Goal: Information Seeking & Learning: Learn about a topic

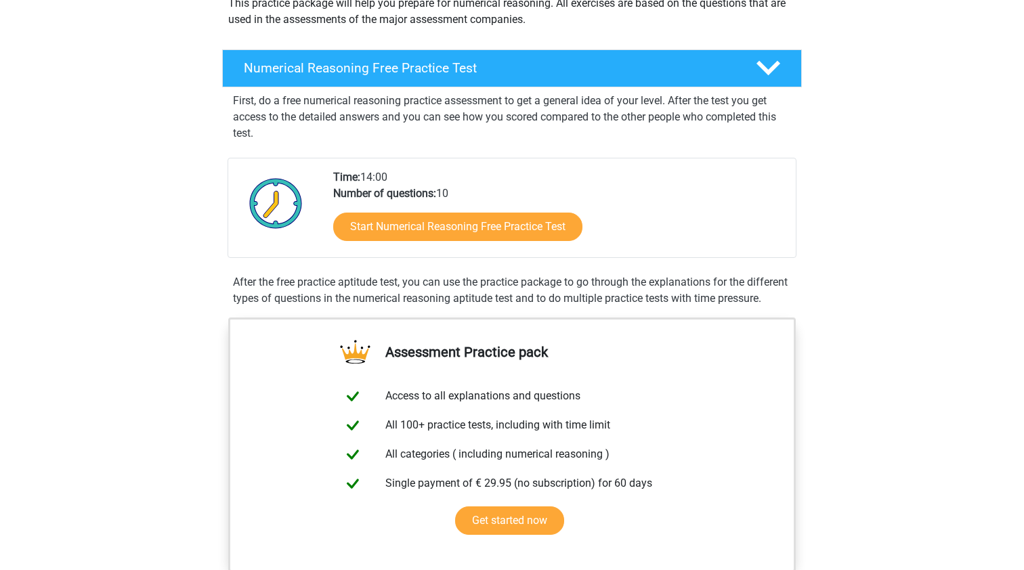
scroll to position [202, 0]
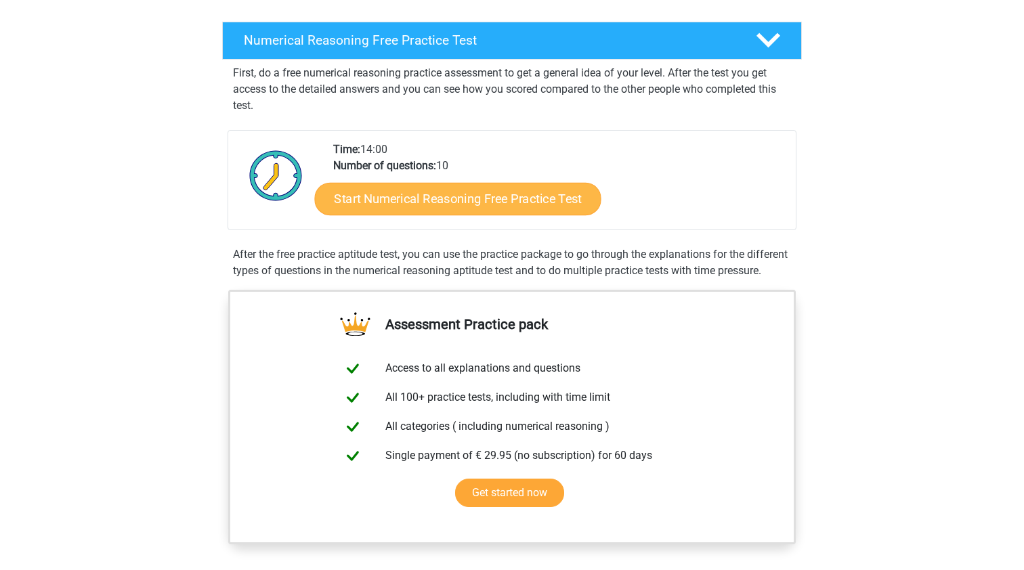
click at [501, 204] on link "Start Numerical Reasoning Free Practice Test" at bounding box center [458, 198] width 287 height 33
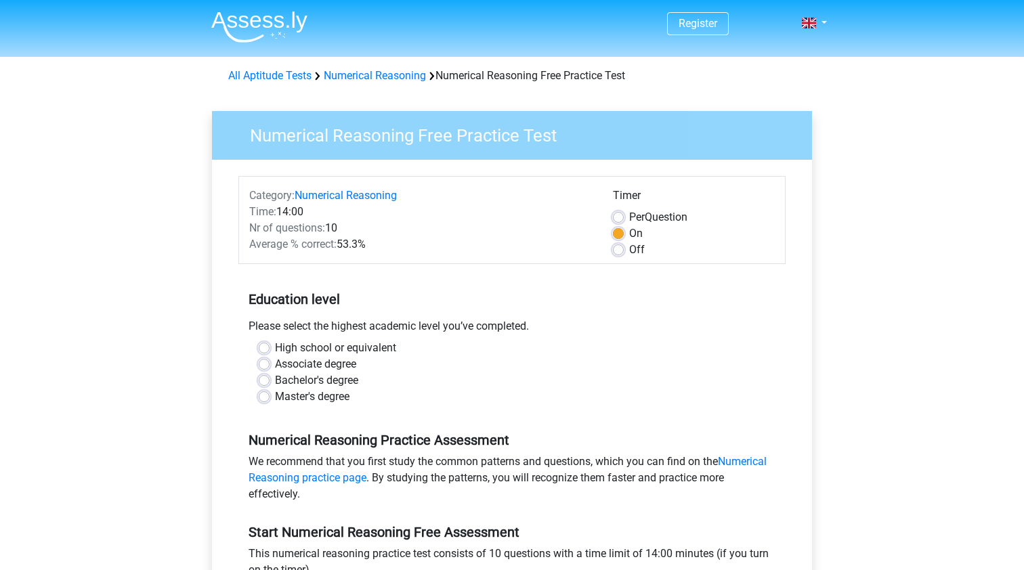
click at [333, 347] on label "High school or equivalent" at bounding box center [335, 348] width 121 height 16
click at [270, 347] on input "High school or equivalent" at bounding box center [264, 347] width 11 height 14
radio input "true"
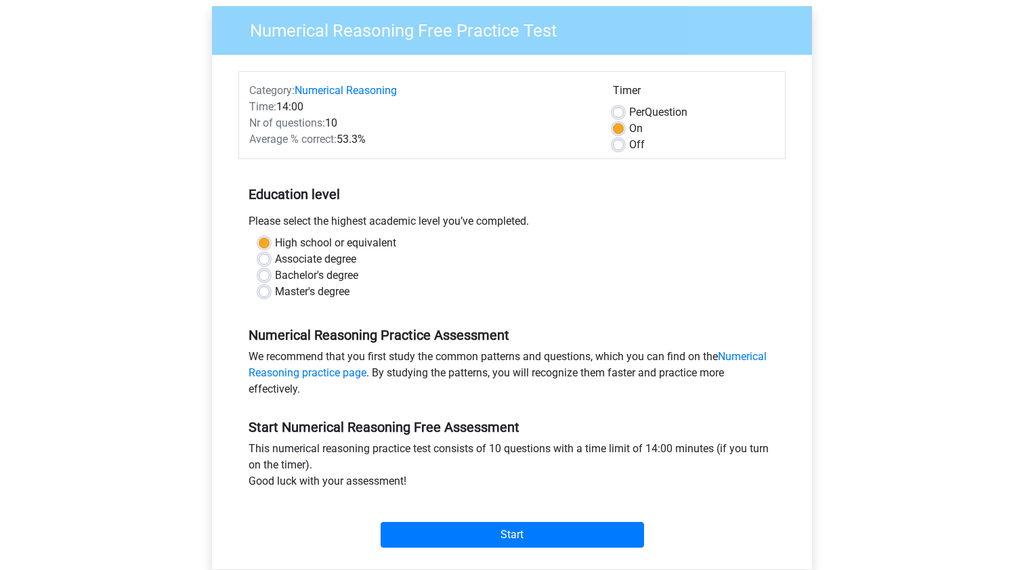
scroll to position [127, 0]
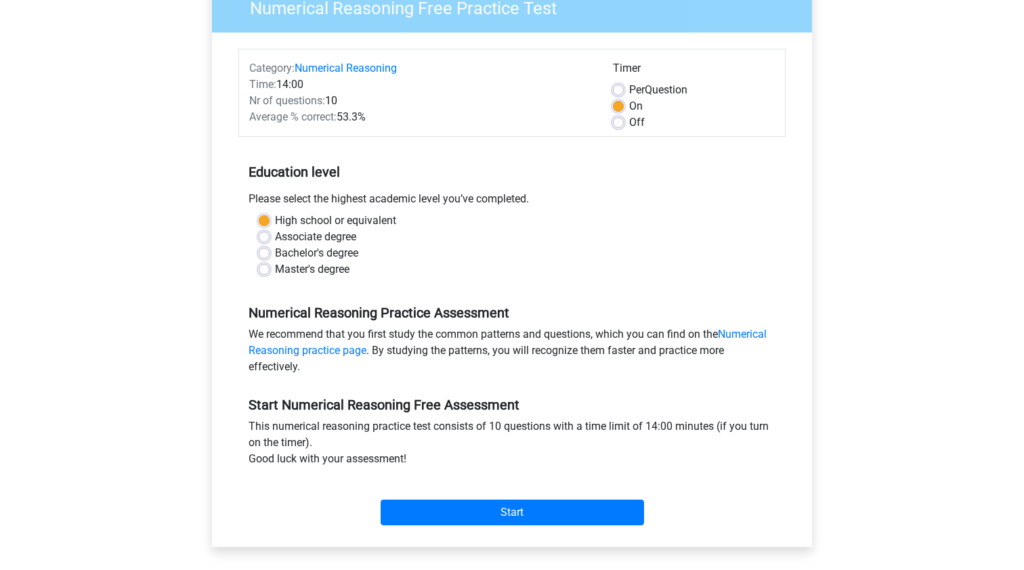
click at [325, 271] on label "Master's degree" at bounding box center [312, 270] width 75 height 16
click at [270, 271] on input "Master's degree" at bounding box center [264, 269] width 11 height 14
radio input "true"
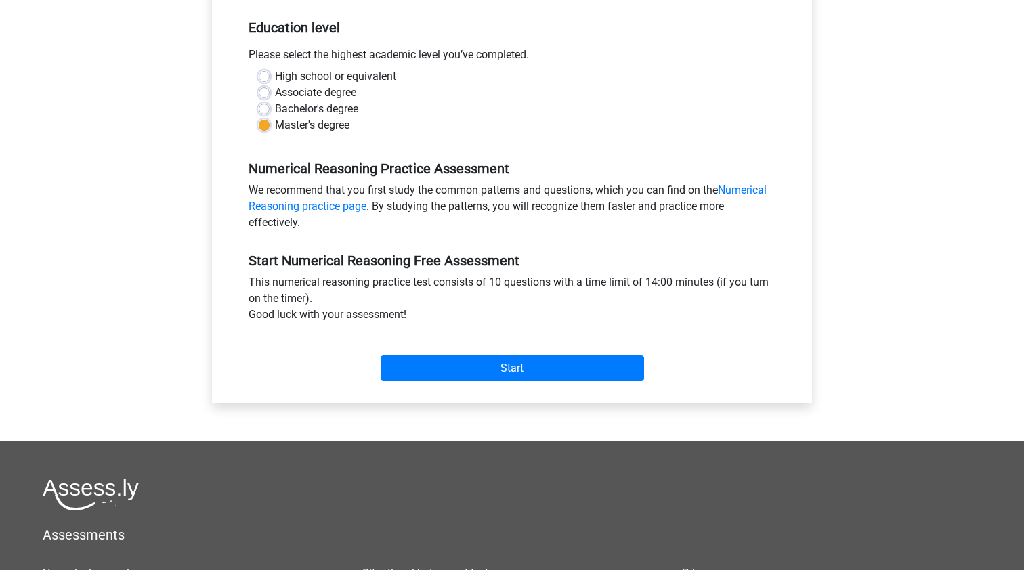
scroll to position [291, 0]
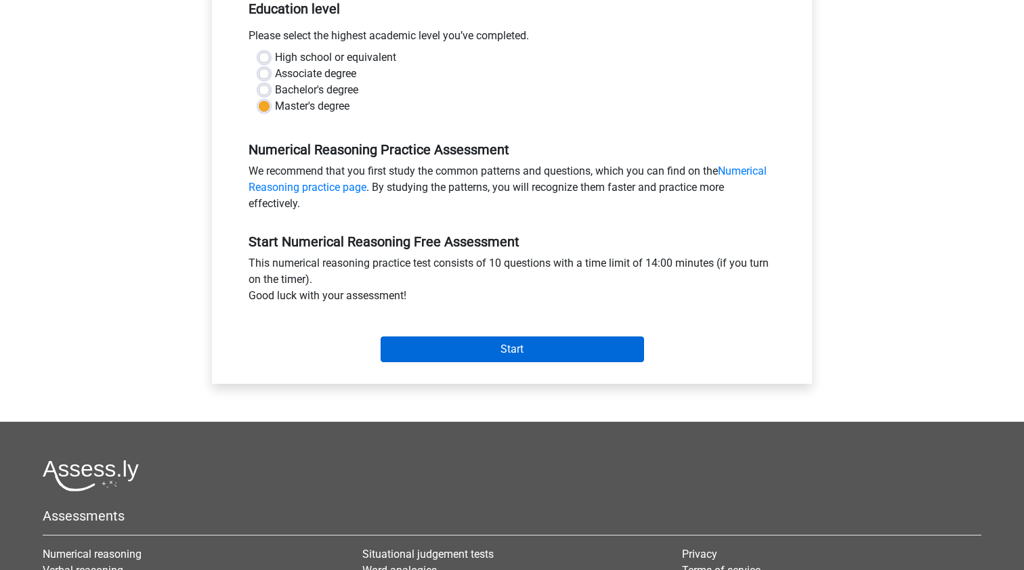
click at [505, 354] on input "Start" at bounding box center [513, 350] width 264 height 26
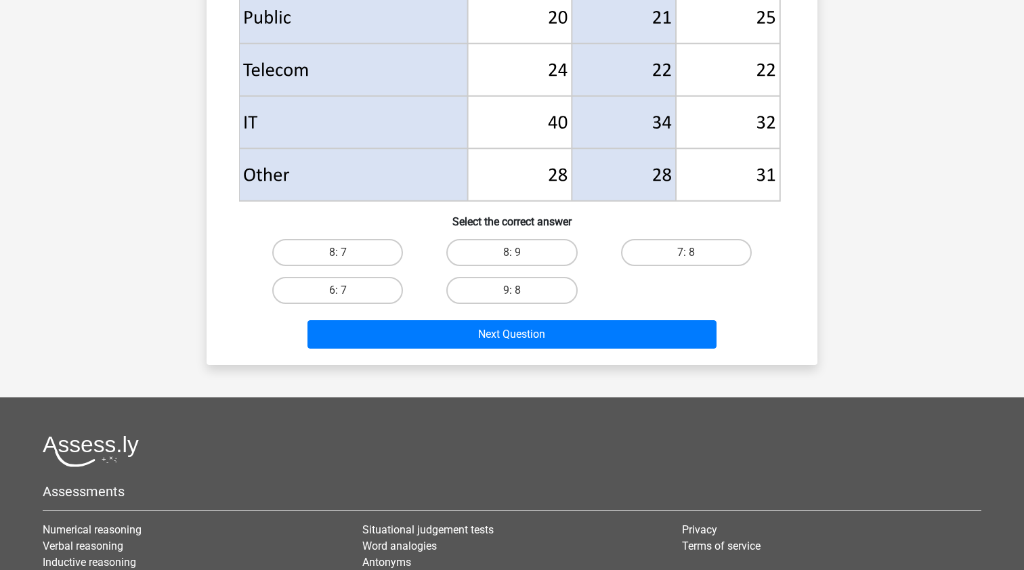
scroll to position [615, 0]
click at [352, 249] on label "8: 7" at bounding box center [337, 251] width 131 height 27
click at [347, 252] on input "8: 7" at bounding box center [342, 256] width 9 height 9
radio input "true"
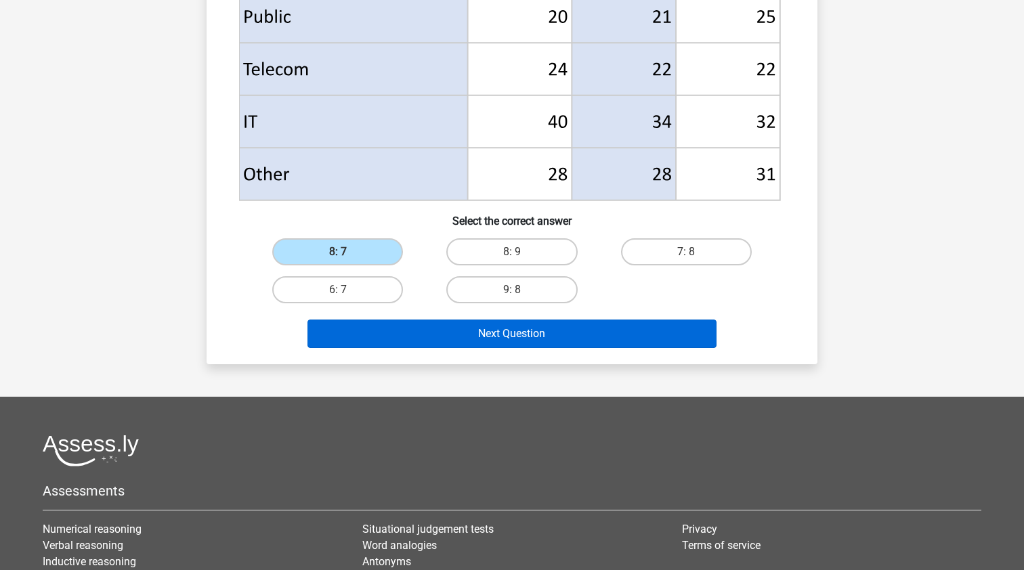
click at [515, 331] on button "Next Question" at bounding box center [513, 334] width 410 height 28
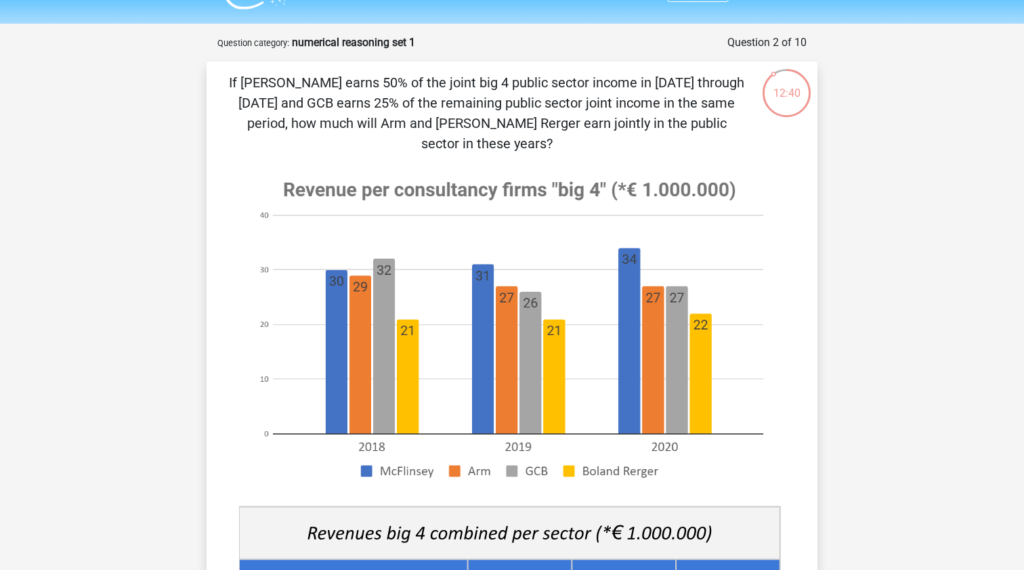
scroll to position [33, 0]
click at [515, 331] on image at bounding box center [509, 330] width 541 height 330
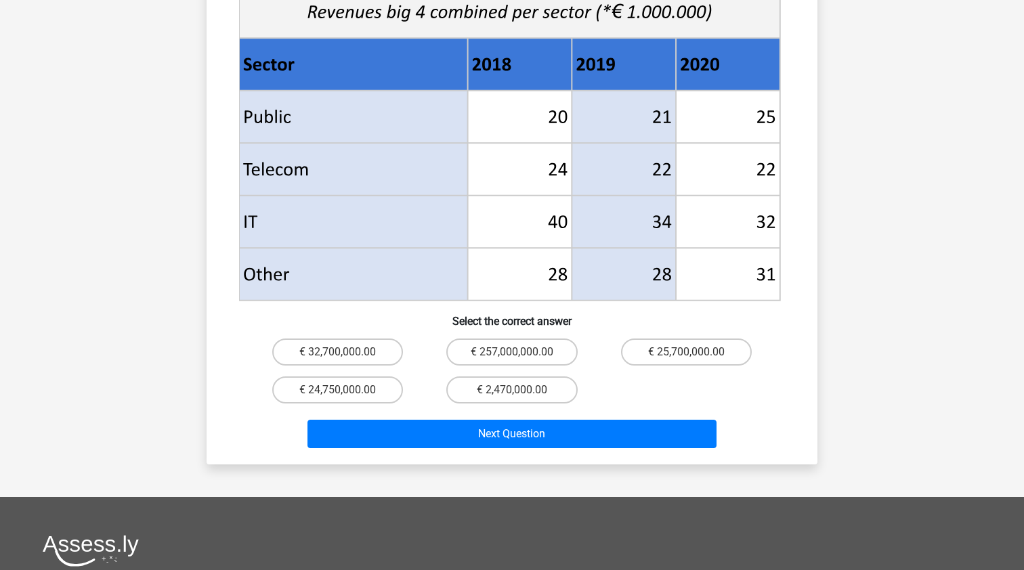
scroll to position [575, 0]
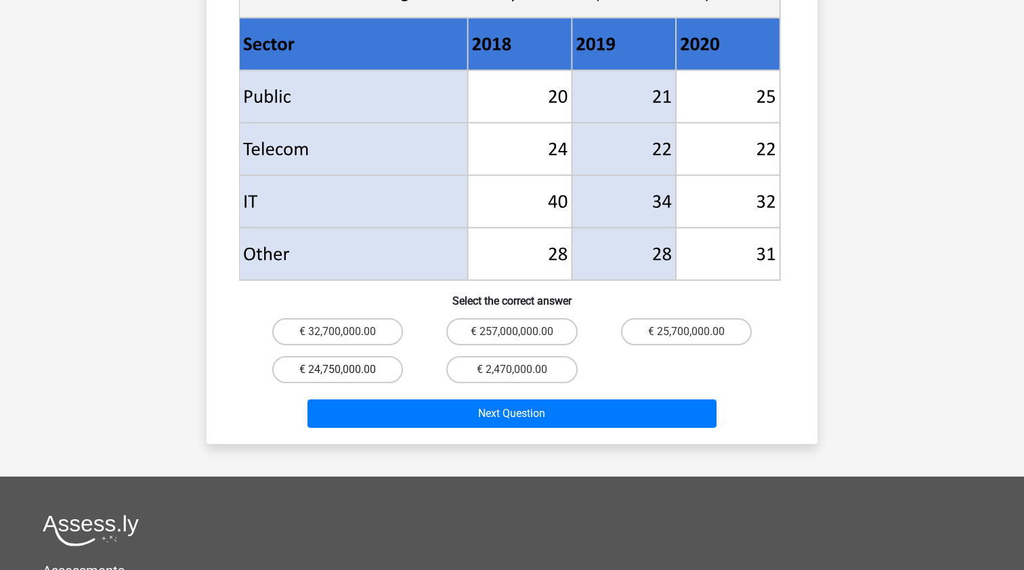
click at [389, 356] on label "€ 24,750,000.00" at bounding box center [337, 369] width 131 height 27
click at [347, 370] on input "€ 24,750,000.00" at bounding box center [342, 374] width 9 height 9
radio input "true"
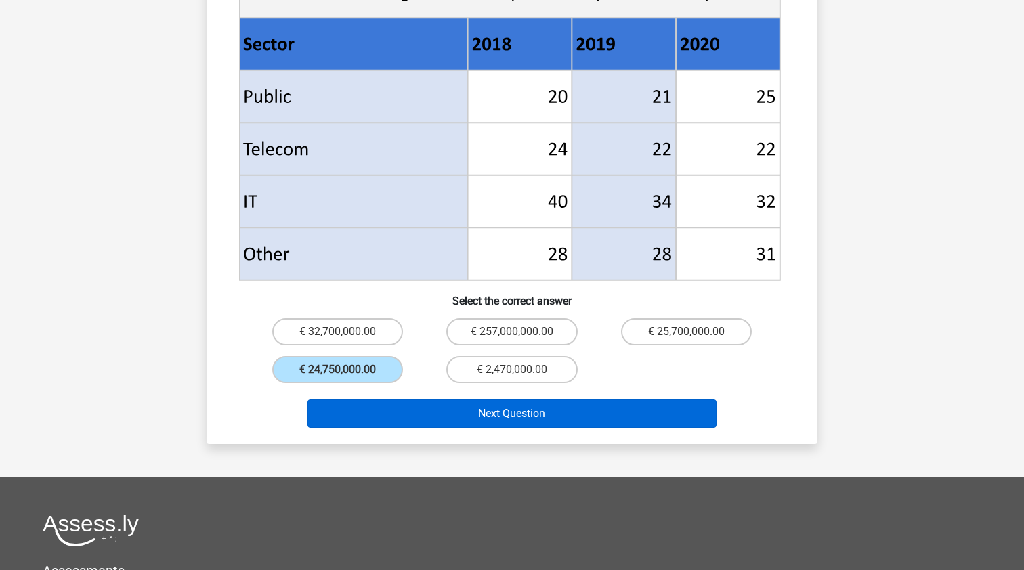
click at [503, 400] on button "Next Question" at bounding box center [513, 414] width 410 height 28
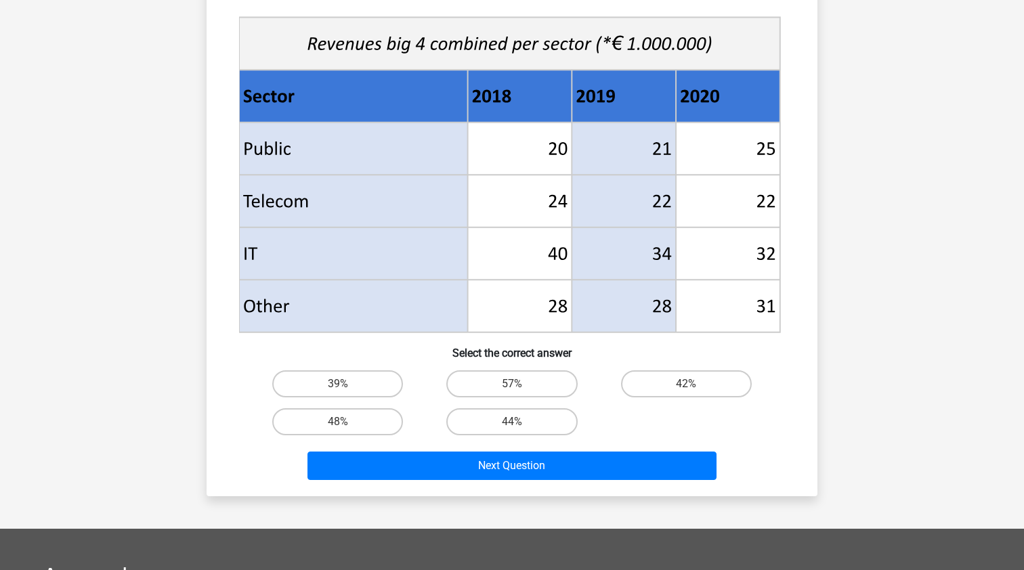
scroll to position [481, 0]
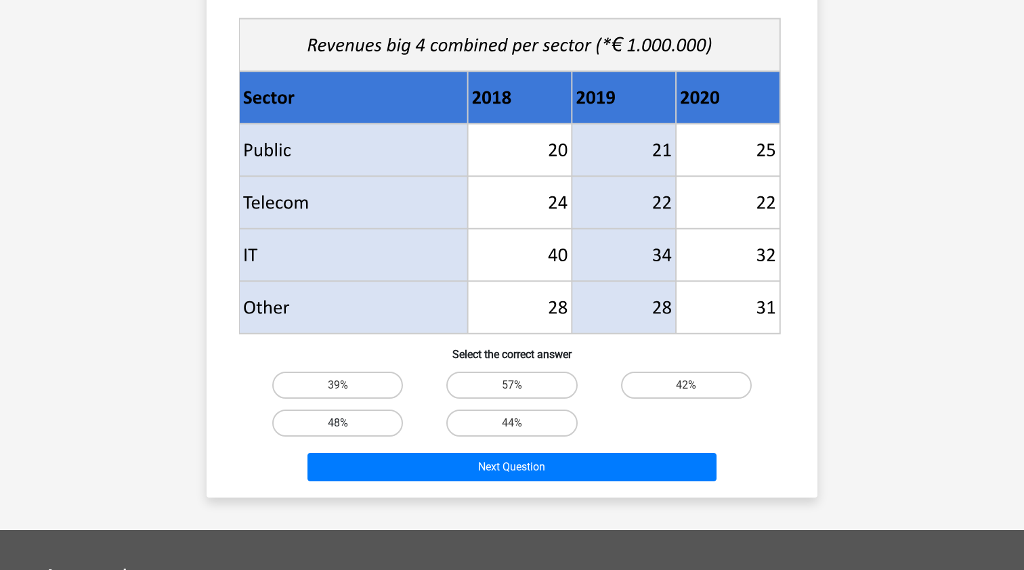
click at [372, 428] on label "48%" at bounding box center [337, 423] width 131 height 27
click at [347, 428] on input "48%" at bounding box center [342, 427] width 9 height 9
radio input "true"
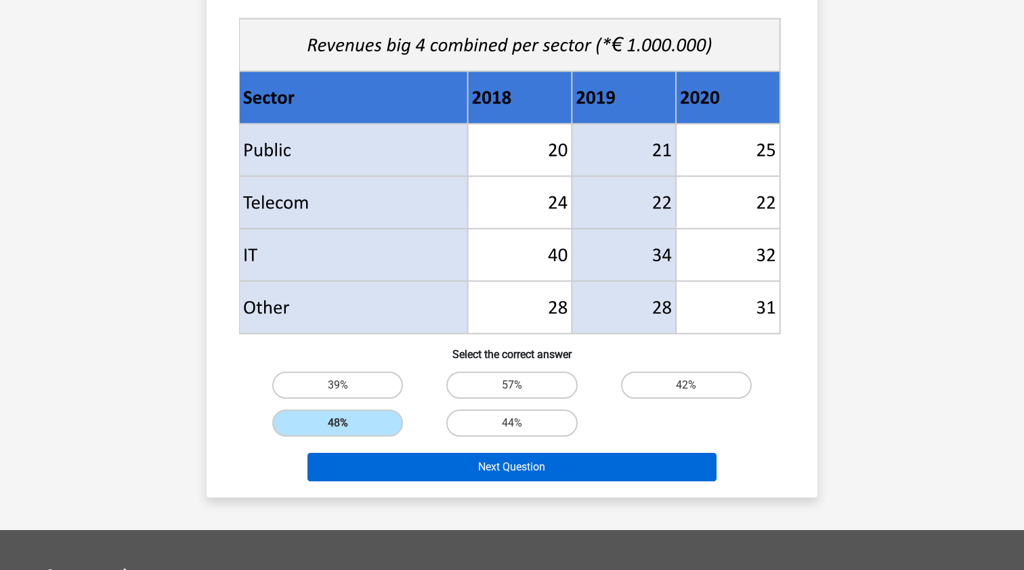
click at [468, 469] on button "Next Question" at bounding box center [513, 467] width 410 height 28
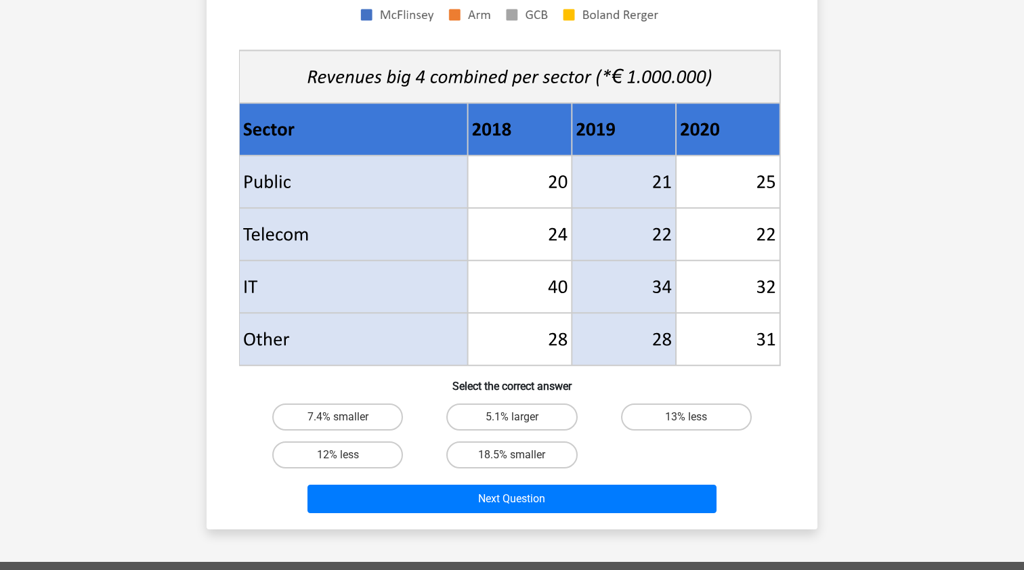
scroll to position [484, 0]
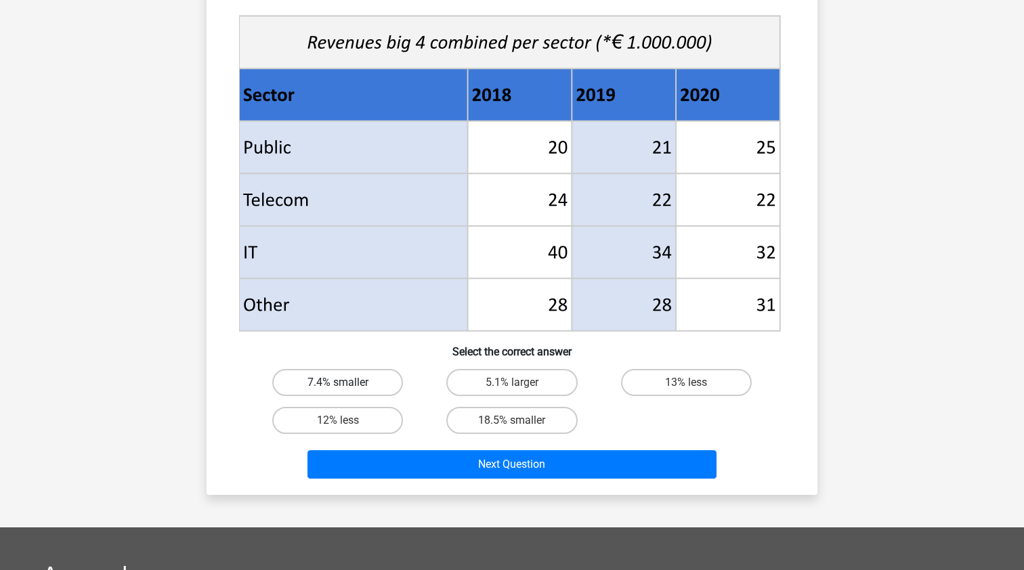
click at [376, 378] on label "7.4% smaller" at bounding box center [337, 382] width 131 height 27
click at [347, 383] on input "7.4% smaller" at bounding box center [342, 387] width 9 height 9
radio input "true"
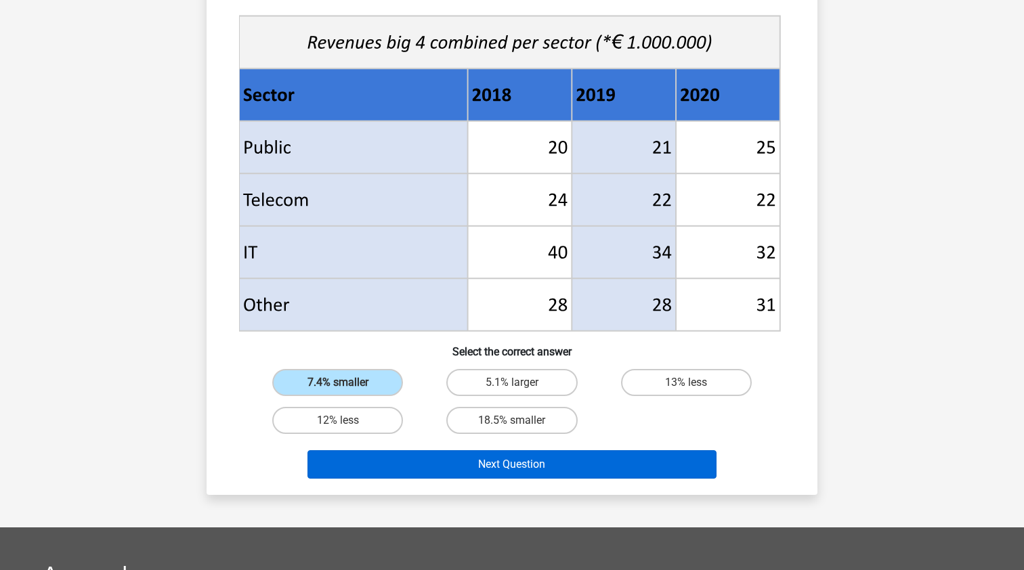
click at [495, 470] on button "Next Question" at bounding box center [513, 465] width 410 height 28
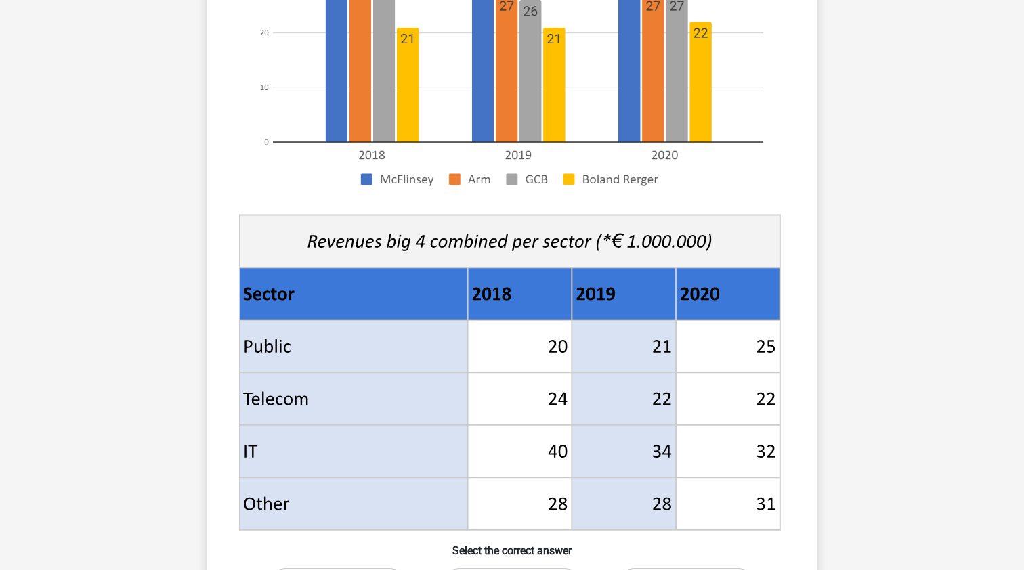
scroll to position [379, 0]
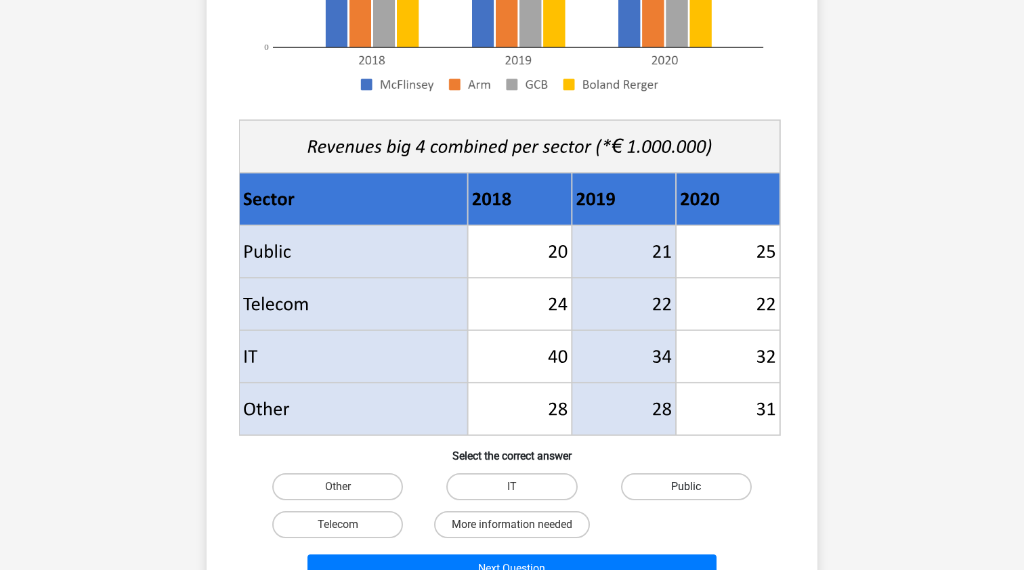
click at [657, 474] on label "Public" at bounding box center [686, 487] width 131 height 27
click at [686, 487] on input "Public" at bounding box center [690, 491] width 9 height 9
radio input "true"
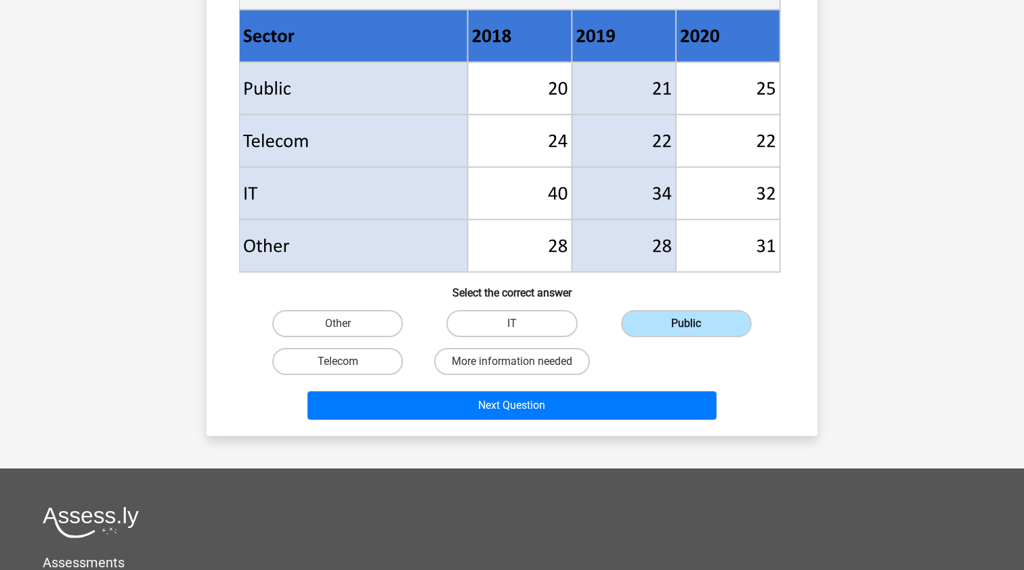
scroll to position [581, 0]
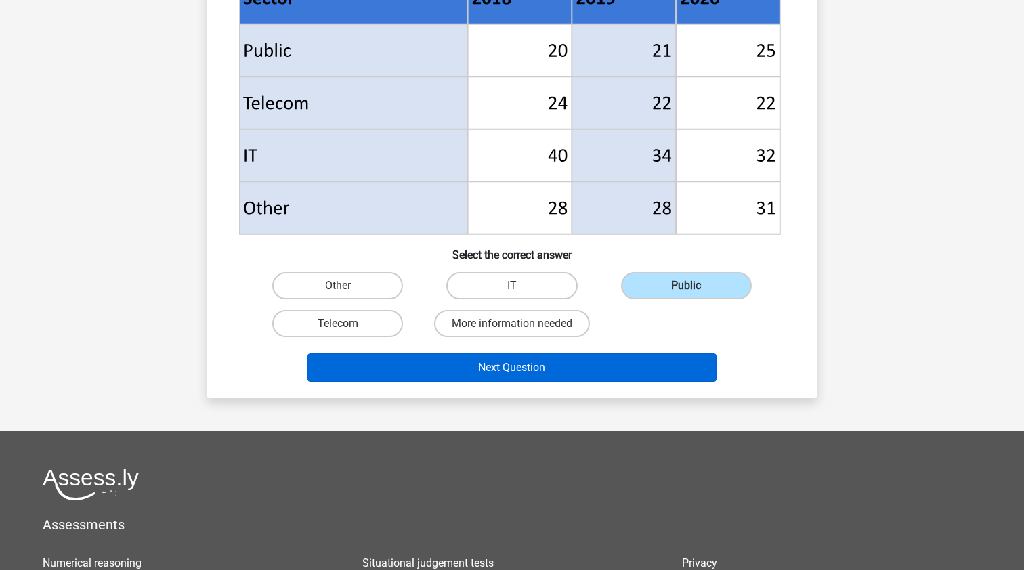
click at [663, 360] on button "Next Question" at bounding box center [513, 368] width 410 height 28
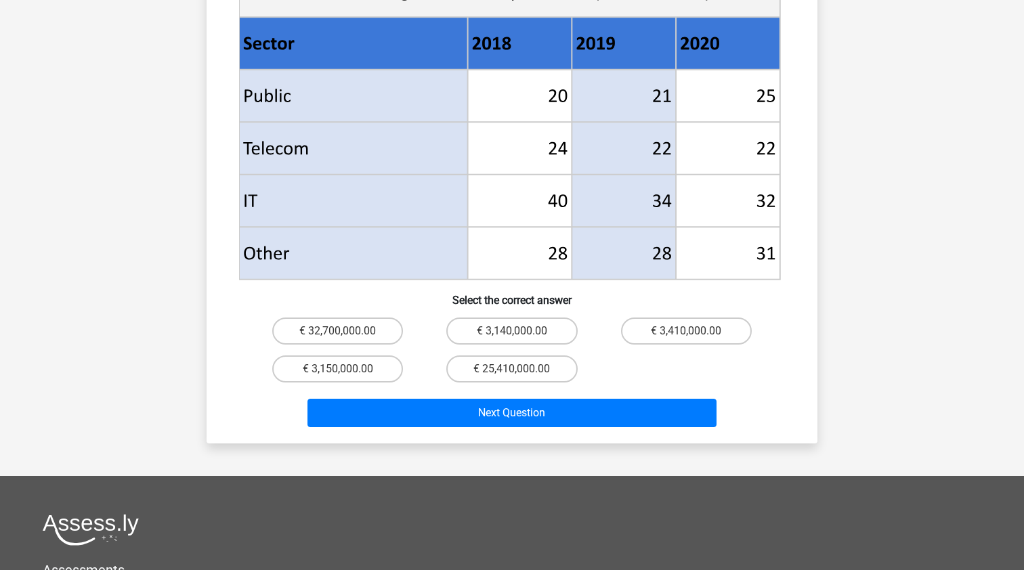
scroll to position [562, 0]
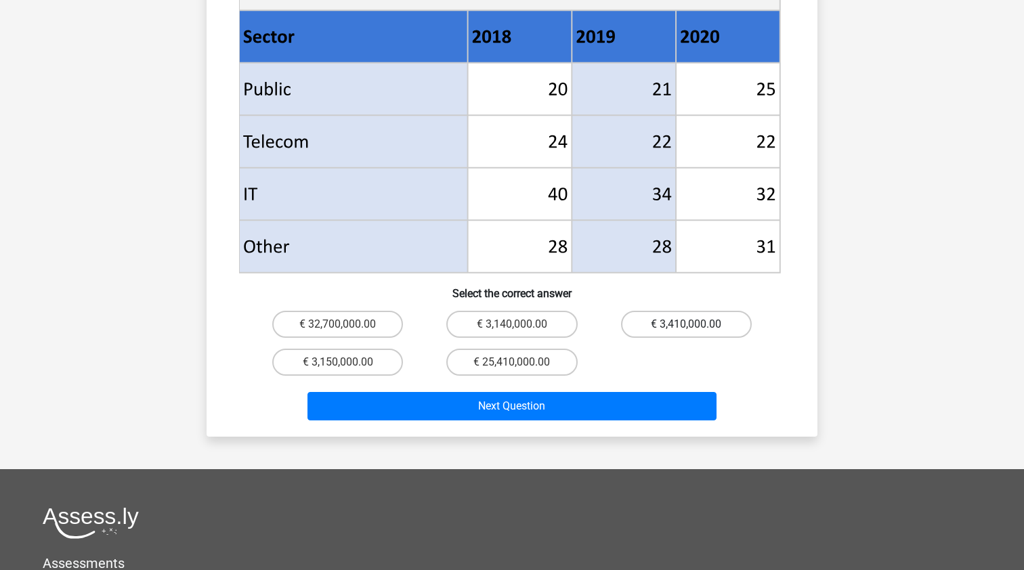
click at [691, 311] on label "€ 3,410,000.00" at bounding box center [686, 324] width 131 height 27
click at [691, 325] on input "€ 3,410,000.00" at bounding box center [690, 329] width 9 height 9
radio input "true"
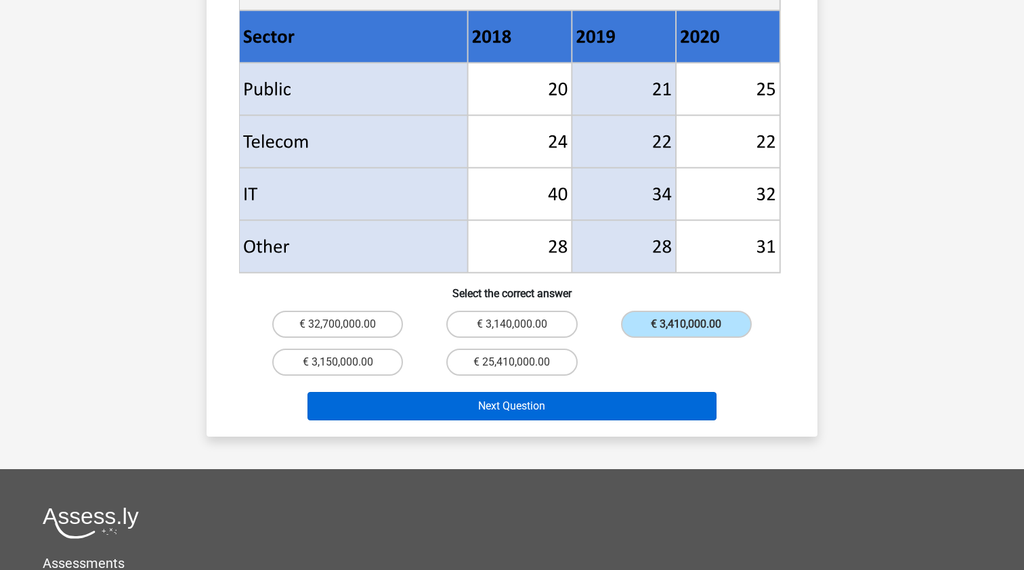
click at [650, 392] on button "Next Question" at bounding box center [513, 406] width 410 height 28
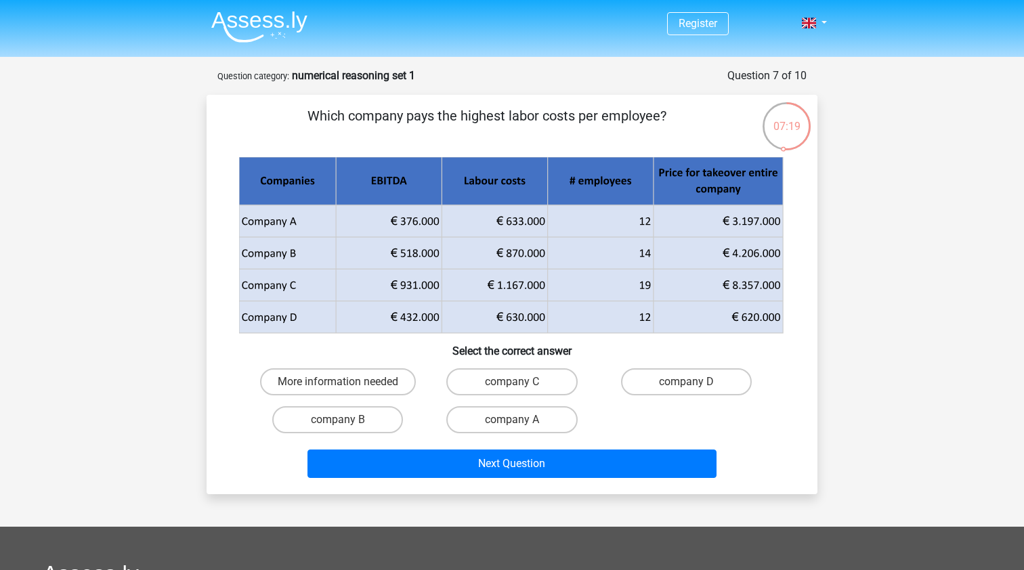
scroll to position [0, 0]
click at [543, 413] on label "company A" at bounding box center [511, 420] width 131 height 27
click at [521, 420] on input "company A" at bounding box center [516, 424] width 9 height 9
radio input "true"
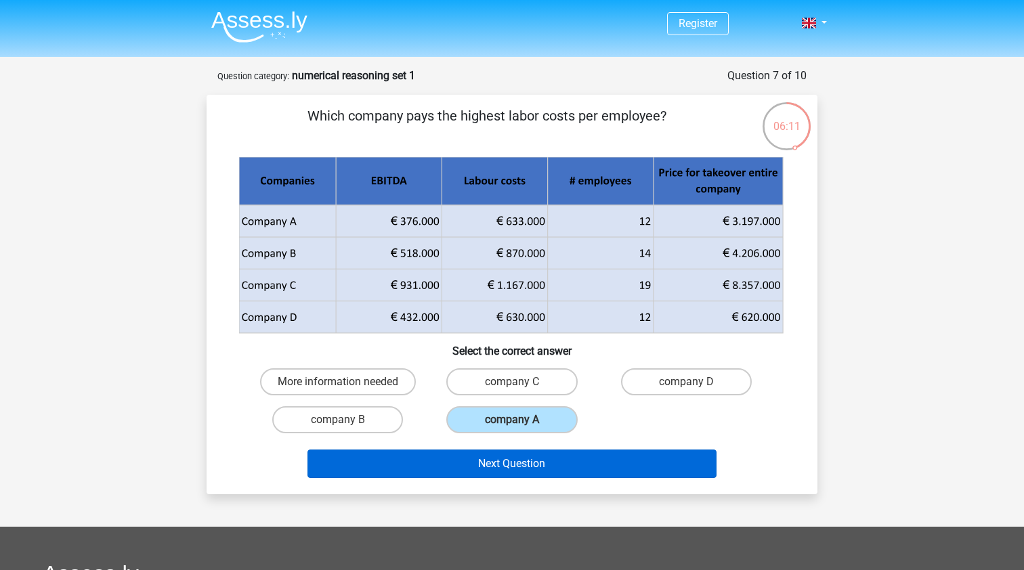
click at [545, 467] on button "Next Question" at bounding box center [513, 464] width 410 height 28
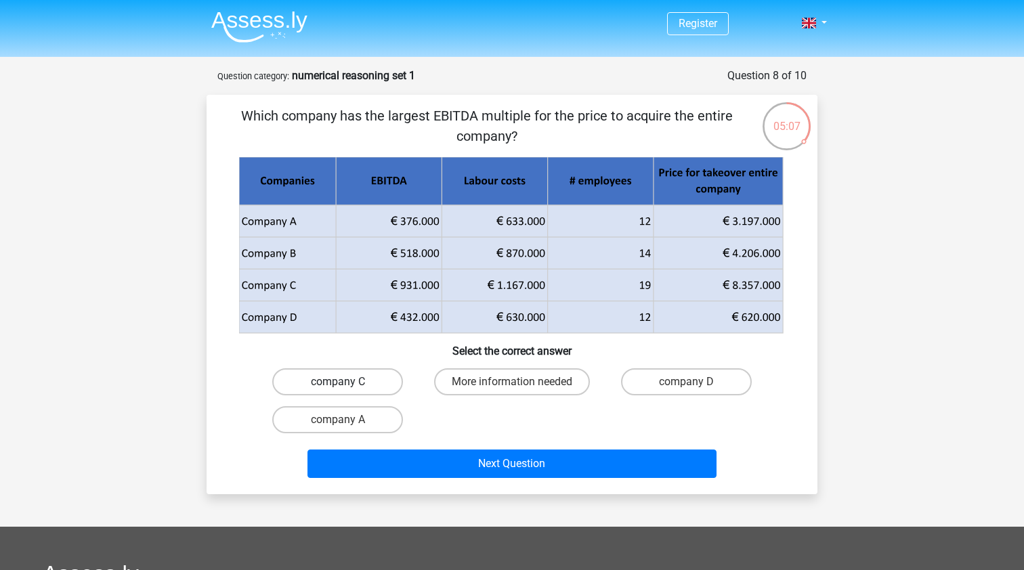
click at [376, 380] on label "company C" at bounding box center [337, 382] width 131 height 27
click at [347, 382] on input "company C" at bounding box center [342, 386] width 9 height 9
radio input "true"
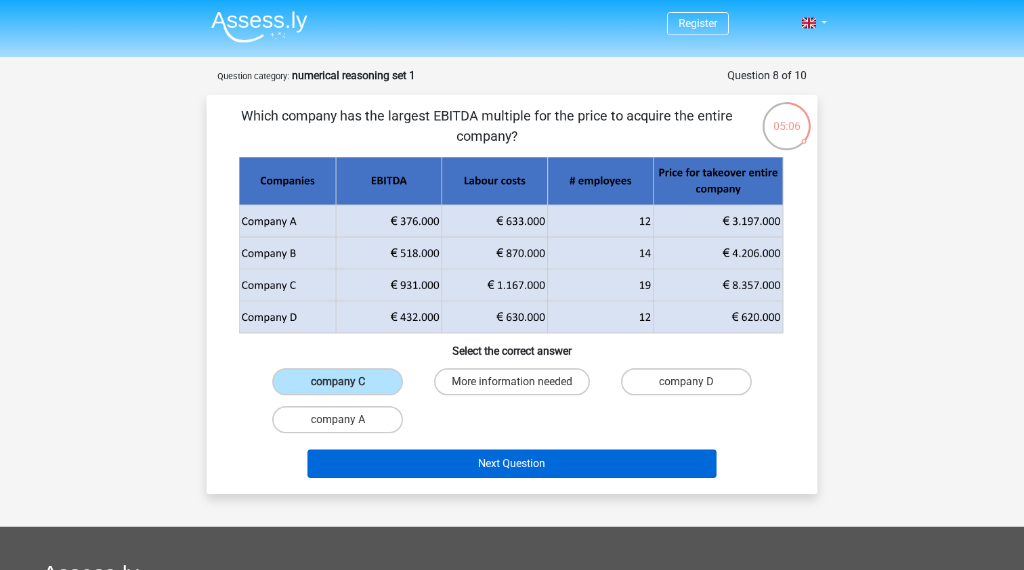
click at [499, 459] on button "Next Question" at bounding box center [513, 464] width 410 height 28
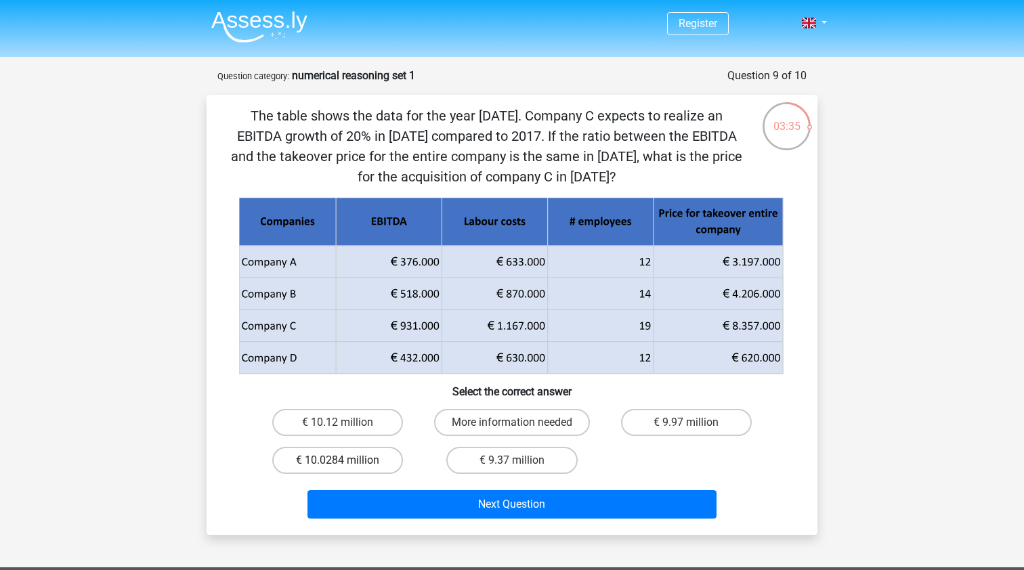
click at [369, 461] on label "€ 10.0284 million" at bounding box center [337, 460] width 131 height 27
click at [347, 461] on input "€ 10.0284 million" at bounding box center [342, 465] width 9 height 9
radio input "true"
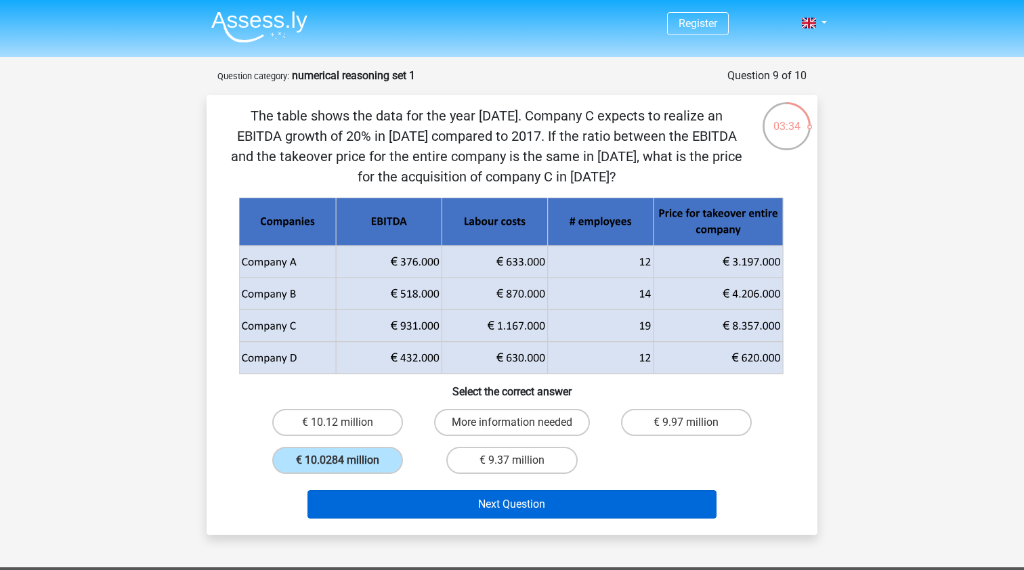
click at [507, 501] on button "Next Question" at bounding box center [513, 505] width 410 height 28
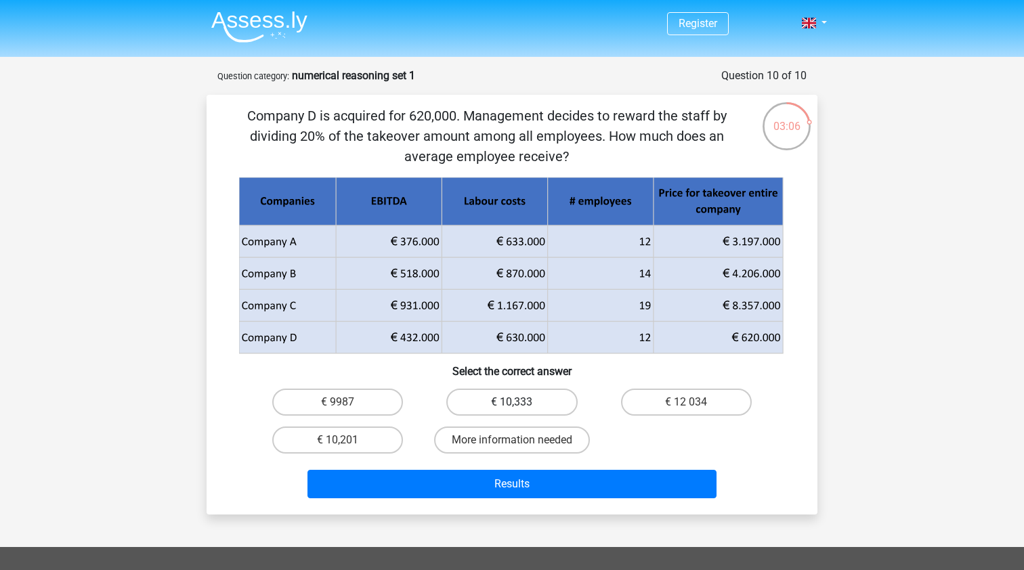
click at [522, 406] on label "€ 10,333" at bounding box center [511, 402] width 131 height 27
click at [521, 406] on input "€ 10,333" at bounding box center [516, 406] width 9 height 9
radio input "true"
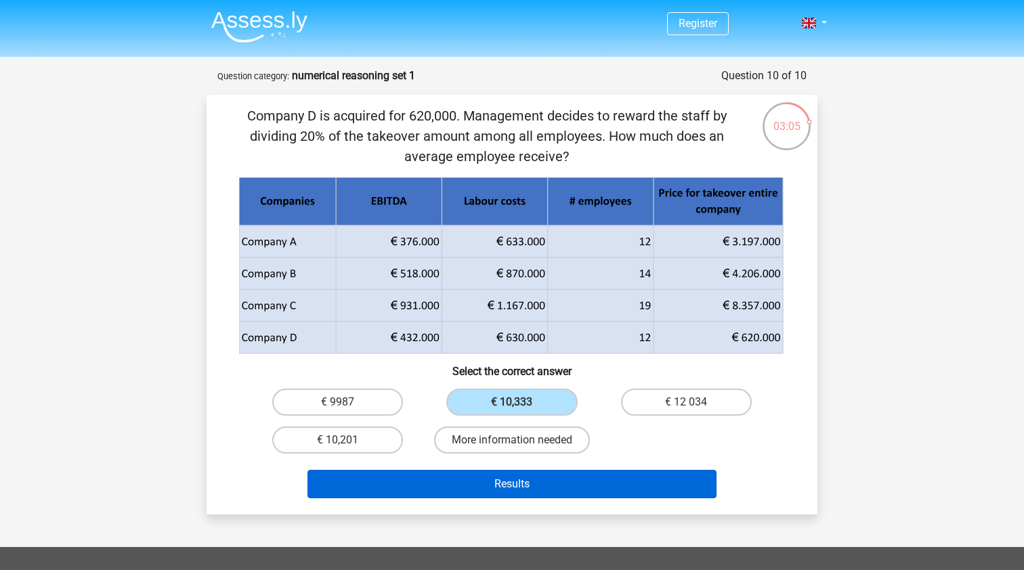
click at [602, 486] on button "Results" at bounding box center [513, 484] width 410 height 28
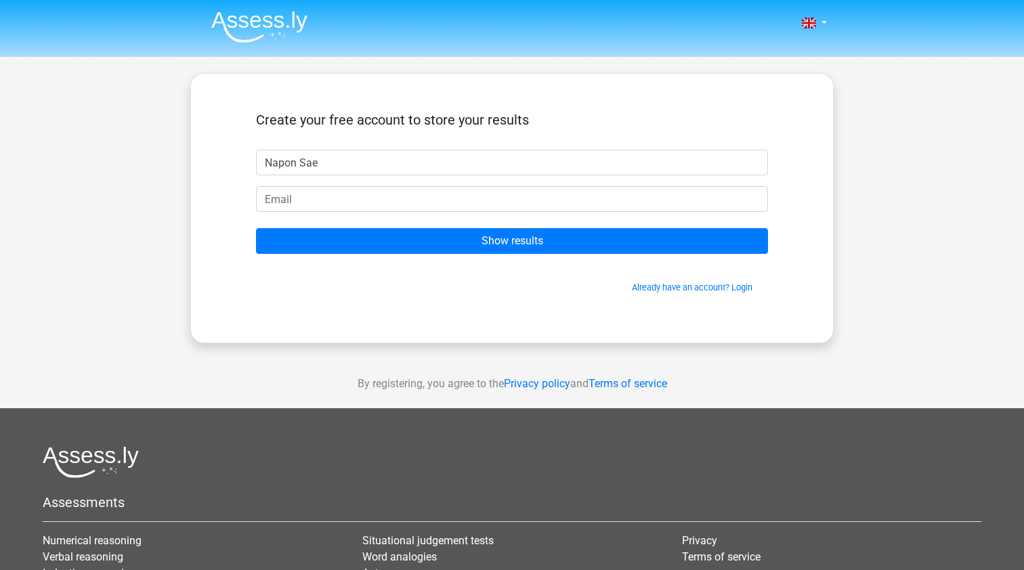
type input "Napon Sae"
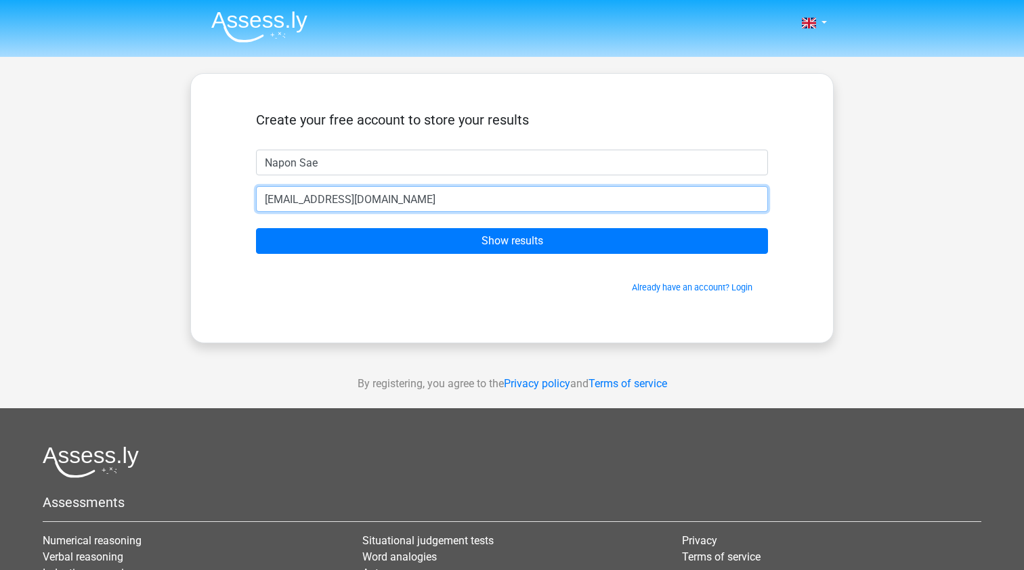
type input "[EMAIL_ADDRESS][DOMAIN_NAME]"
click at [512, 241] on input "Show results" at bounding box center [512, 241] width 512 height 26
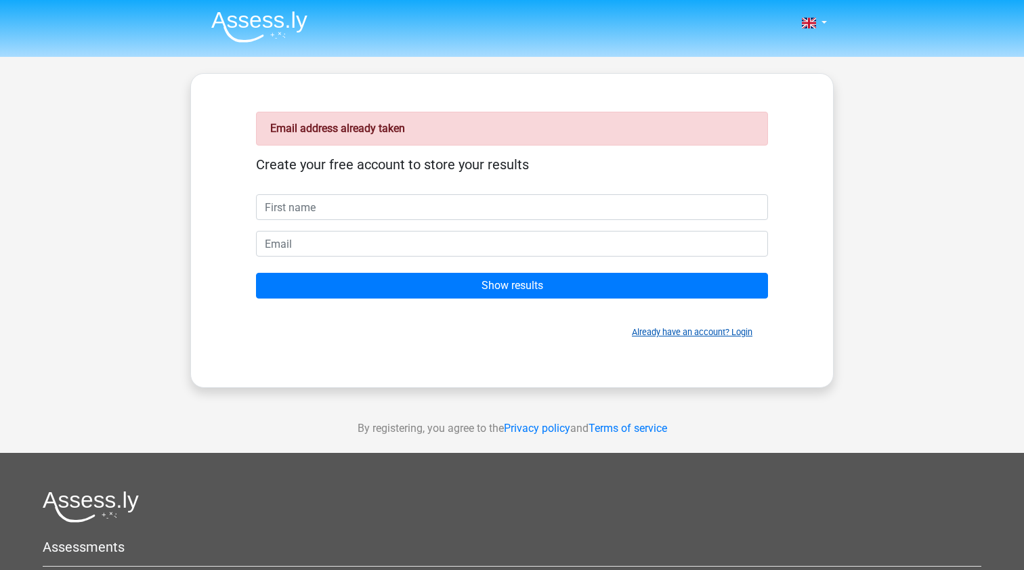
click at [736, 333] on link "Already have an account? Login" at bounding box center [692, 332] width 121 height 10
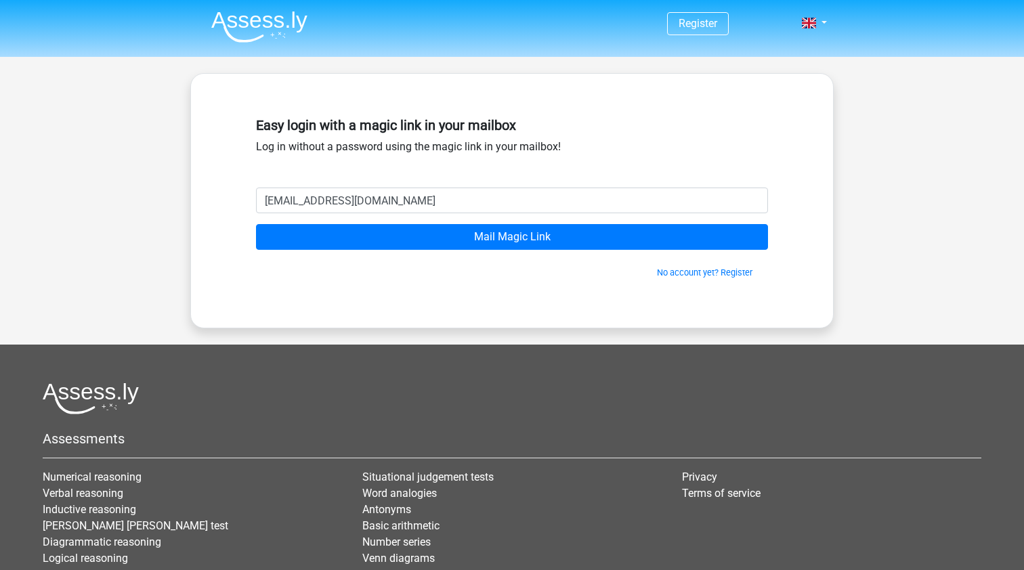
type input "[EMAIL_ADDRESS][DOMAIN_NAME]"
click at [512, 237] on input "Mail Magic Link" at bounding box center [512, 237] width 512 height 26
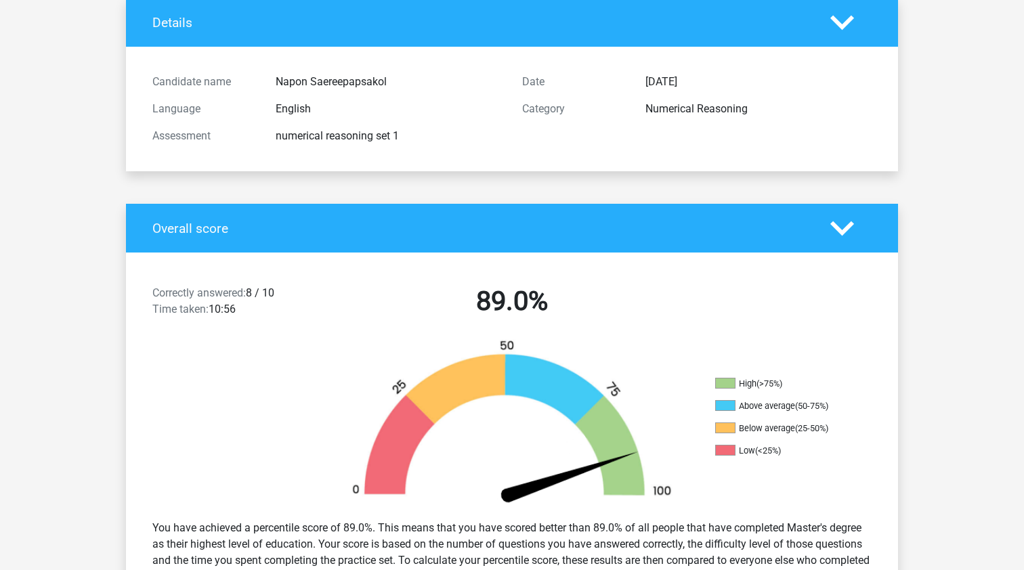
scroll to position [164, 0]
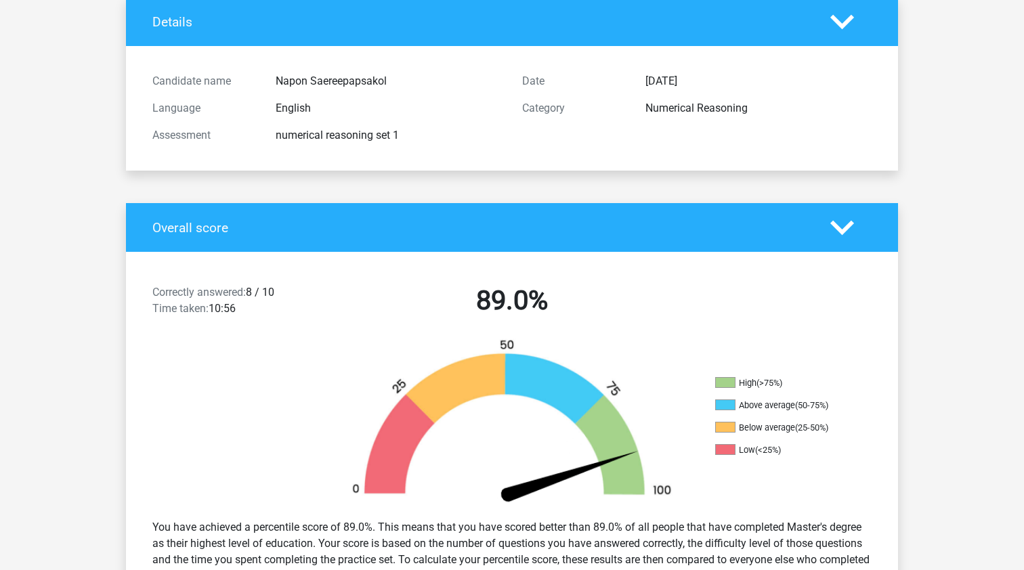
click at [835, 238] on icon at bounding box center [843, 228] width 24 height 24
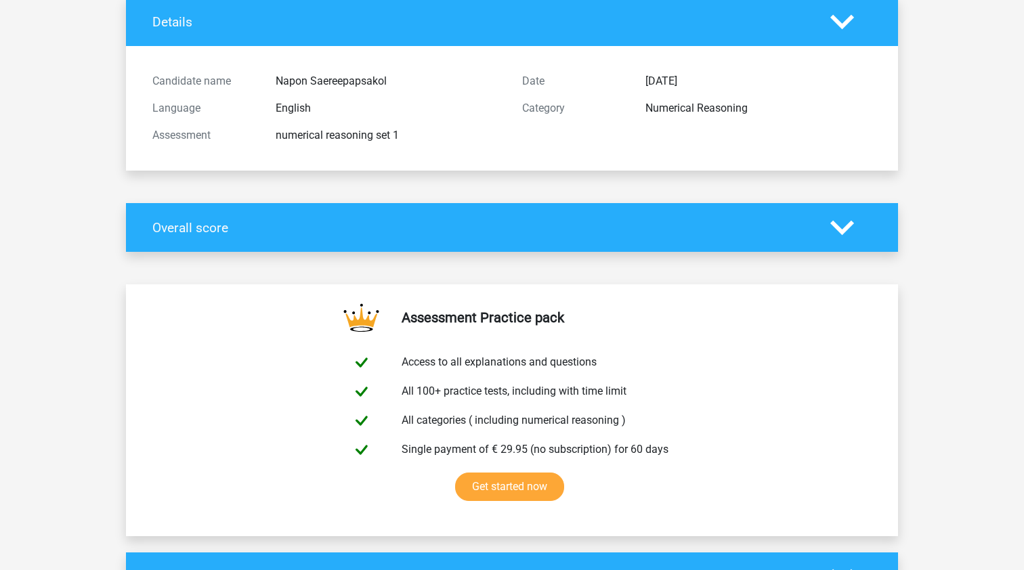
click at [835, 238] on icon at bounding box center [843, 228] width 24 height 24
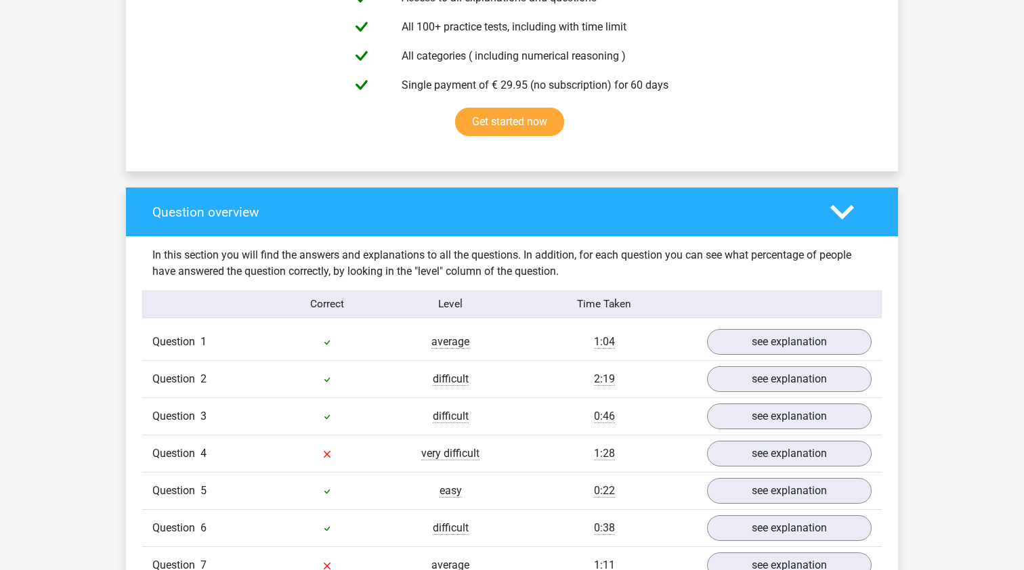
scroll to position [1047, 0]
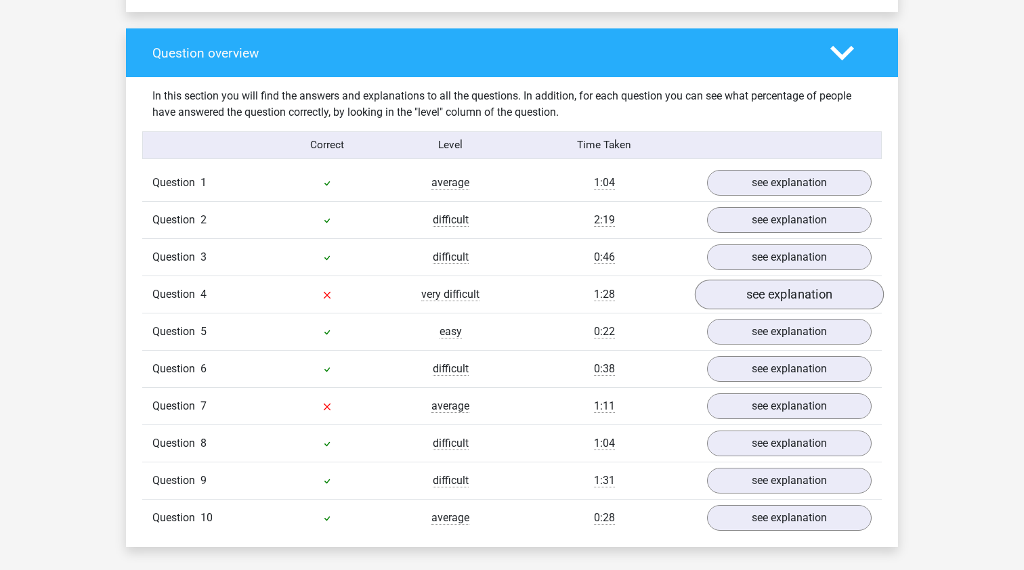
click at [827, 296] on link "see explanation" at bounding box center [789, 295] width 189 height 30
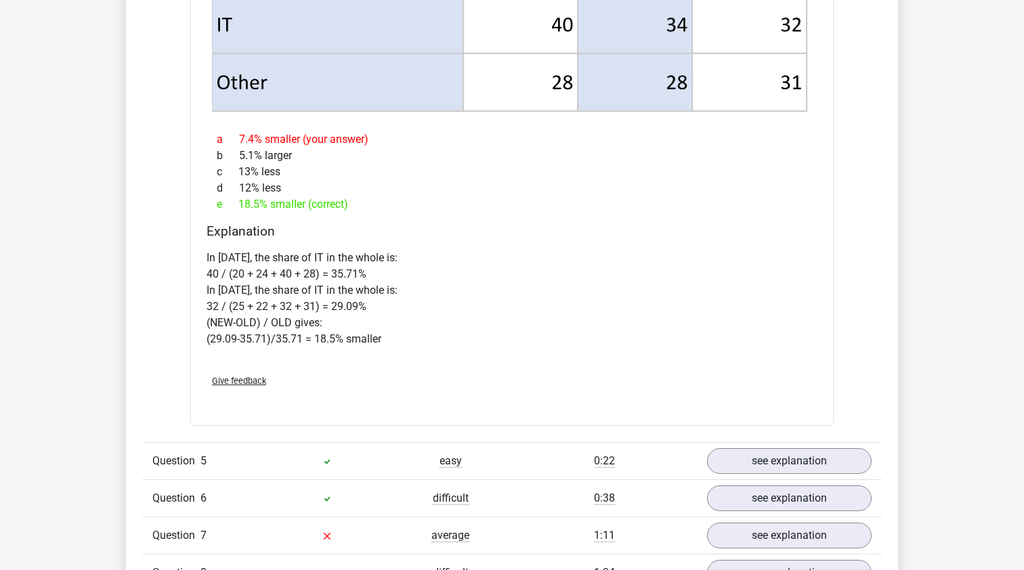
scroll to position [2304, 0]
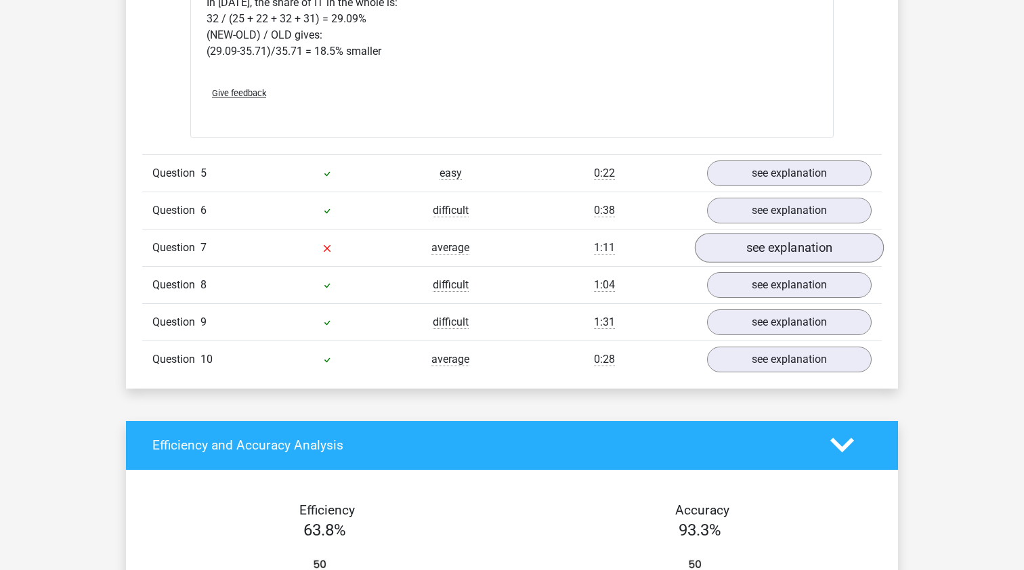
click at [784, 247] on link "see explanation" at bounding box center [789, 248] width 189 height 30
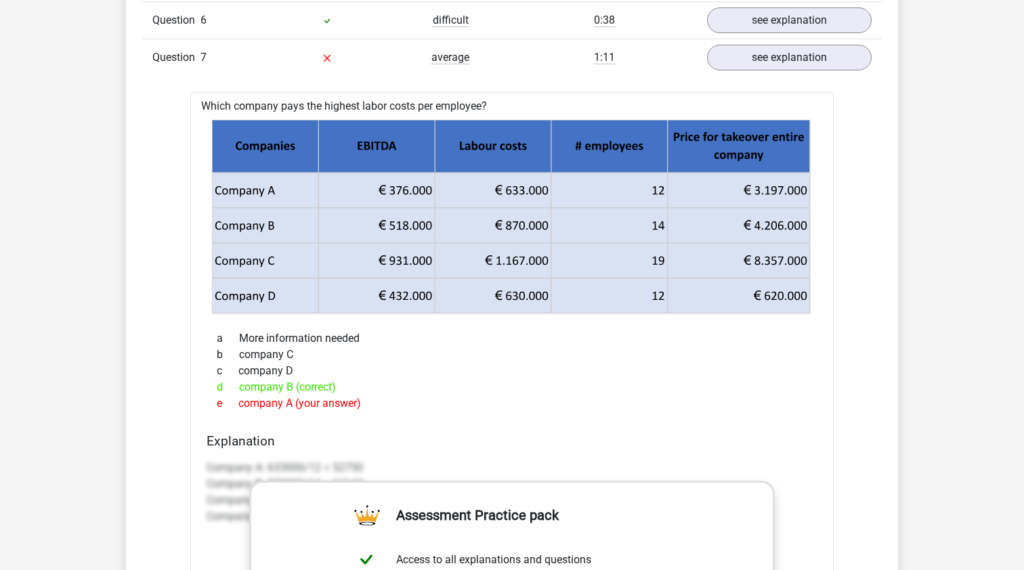
scroll to position [2499, 0]
